Goal: Find specific page/section: Find specific page/section

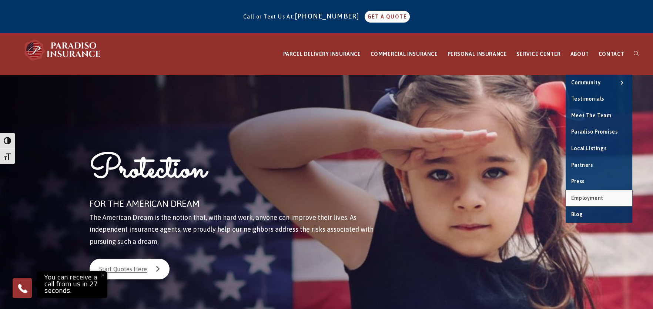
click at [601, 196] on span "Employment" at bounding box center [587, 198] width 32 height 6
click at [598, 198] on span "Employment" at bounding box center [587, 198] width 32 height 6
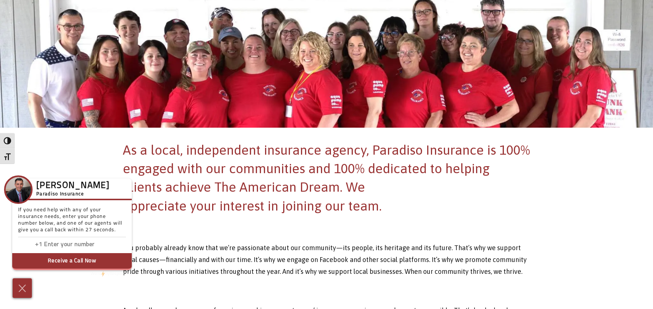
scroll to position [148, 0]
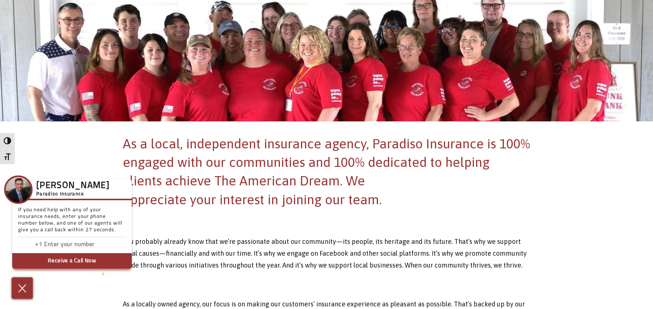
drag, startPoint x: 28, startPoint y: 286, endPoint x: 185, endPoint y: 255, distance: 160.0
click at [29, 286] on div at bounding box center [22, 288] width 19 height 20
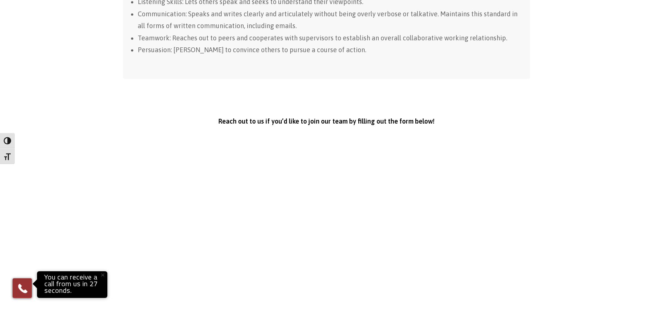
scroll to position [999, 0]
